Goal: Information Seeking & Learning: Find specific page/section

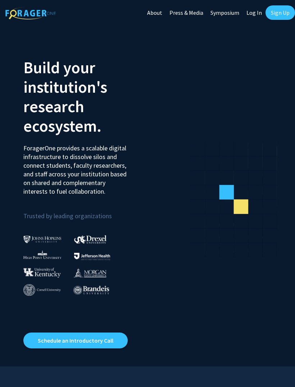
click at [257, 13] on link "Log In" at bounding box center [254, 12] width 23 height 25
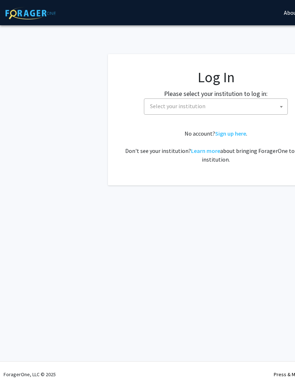
click at [205, 109] on span "Select your institution" at bounding box center [217, 106] width 141 height 15
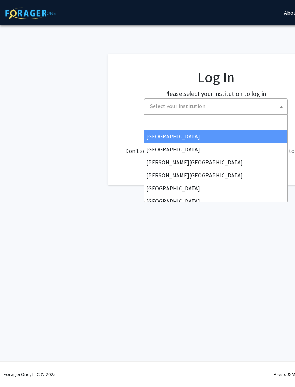
click at [209, 108] on span "Select your institution" at bounding box center [217, 106] width 141 height 15
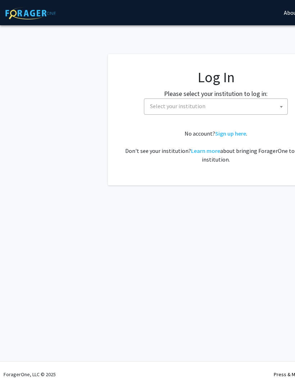
click at [210, 108] on span "Select your institution" at bounding box center [217, 106] width 141 height 15
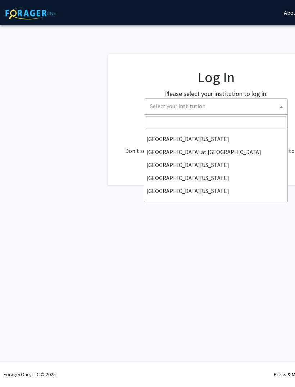
scroll to position [252, 0]
select select "13"
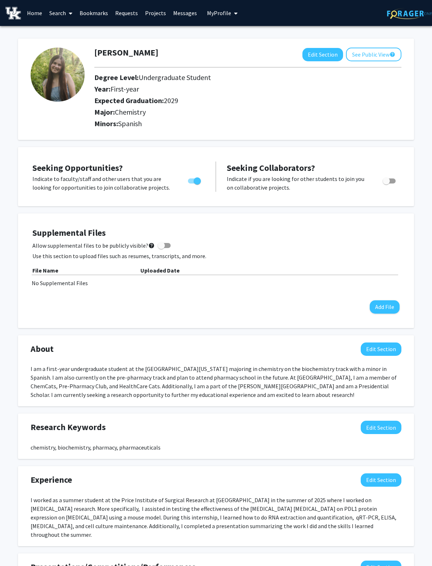
click at [63, 13] on link "Search" at bounding box center [61, 12] width 30 height 25
click at [64, 34] on span "Faculty/Staff" at bounding box center [72, 33] width 53 height 14
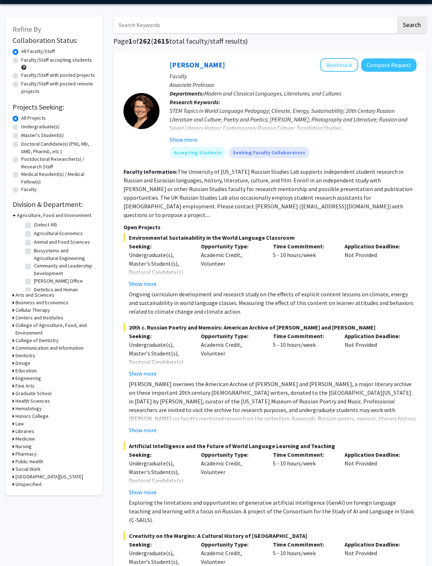
scroll to position [23, 0]
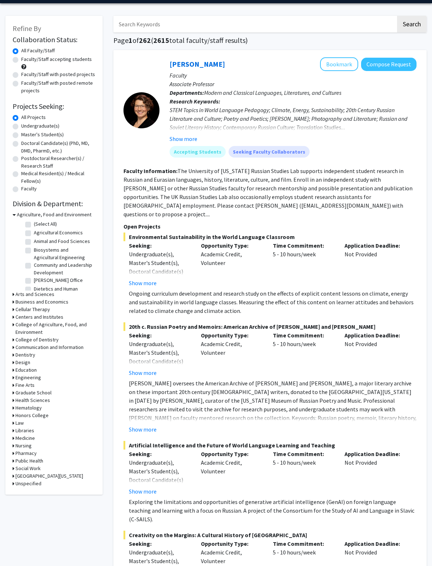
click at [32, 451] on h3 "Pharmacy" at bounding box center [25, 453] width 21 height 8
click at [34, 462] on label "(Select All)" at bounding box center [45, 463] width 23 height 8
click at [34, 462] on input "(Select All)" at bounding box center [36, 461] width 5 height 5
checkbox input "true"
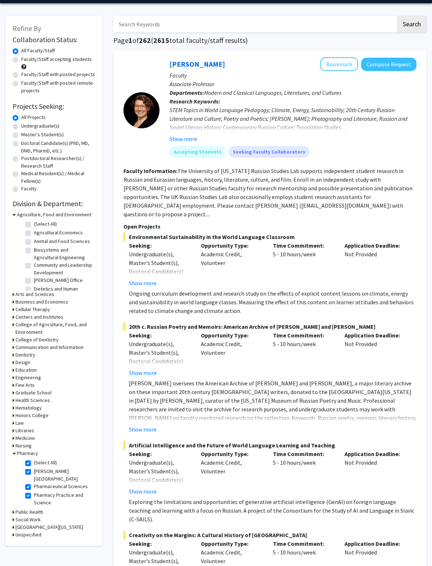
checkbox input "true"
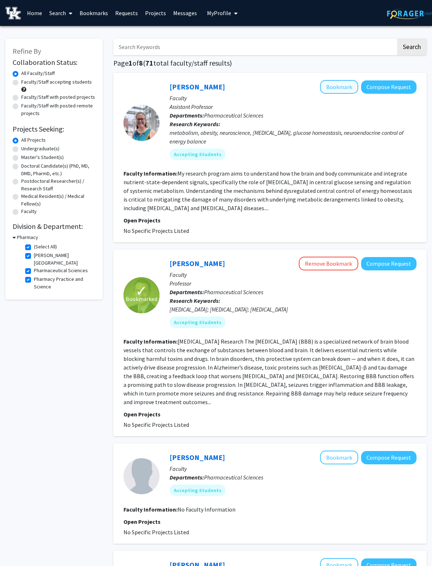
click at [331, 89] on button "Bookmark" at bounding box center [339, 87] width 38 height 14
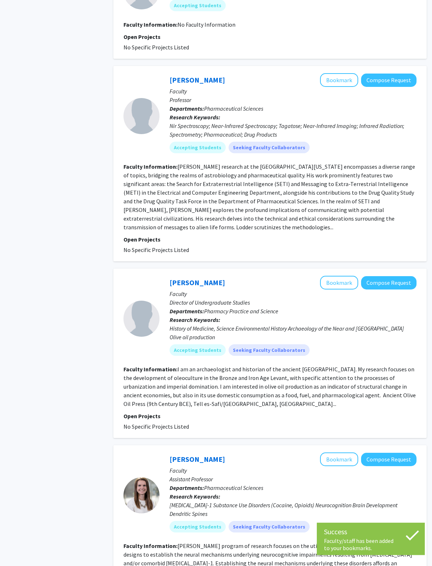
scroll to position [486, 0]
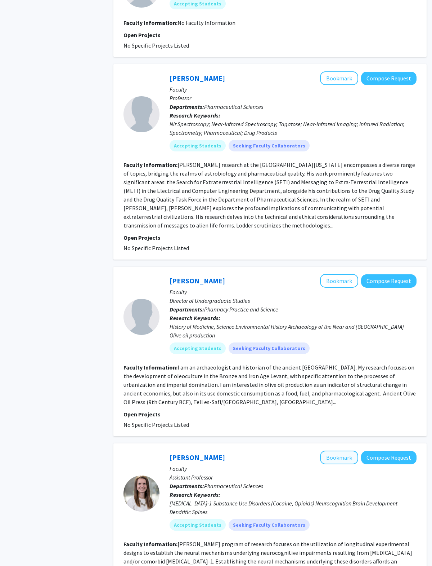
click at [333, 450] on button "Bookmark" at bounding box center [339, 457] width 38 height 14
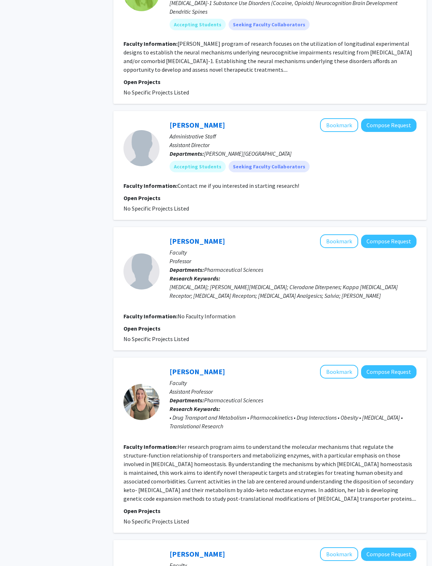
scroll to position [986, 0]
click at [203, 367] on link "[PERSON_NAME]" at bounding box center [197, 371] width 55 height 9
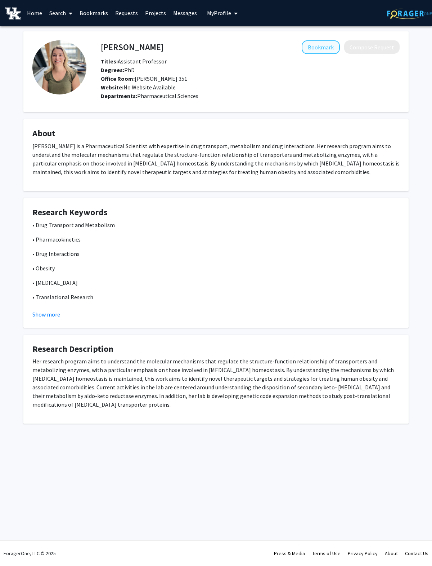
click at [329, 42] on button "Bookmark" at bounding box center [321, 47] width 38 height 14
